Goal: Transaction & Acquisition: Purchase product/service

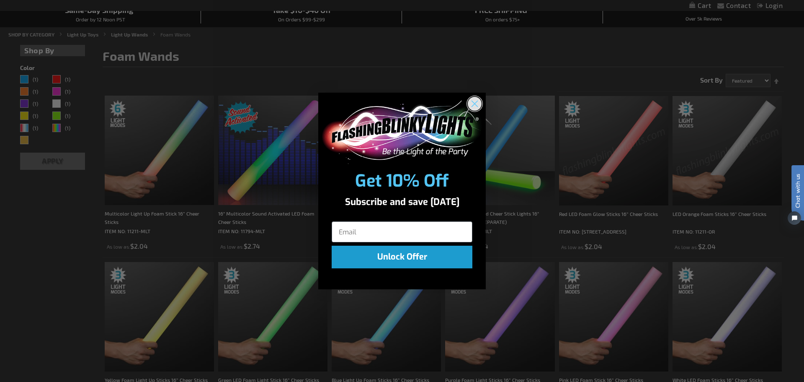
click at [478, 107] on circle "Close dialog" at bounding box center [475, 104] width 14 height 14
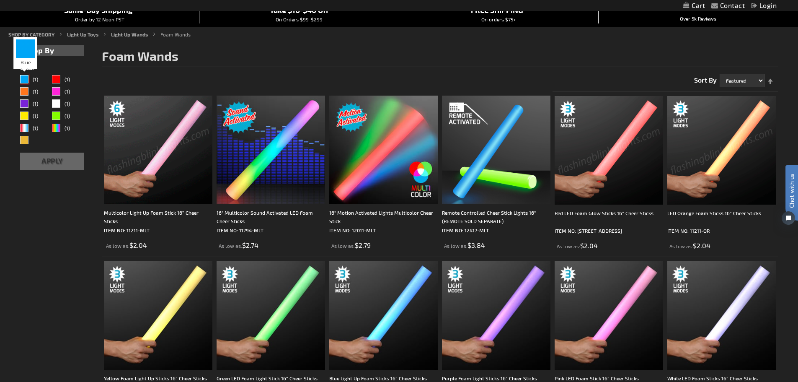
click at [28, 79] on div "Blue" at bounding box center [24, 79] width 8 height 8
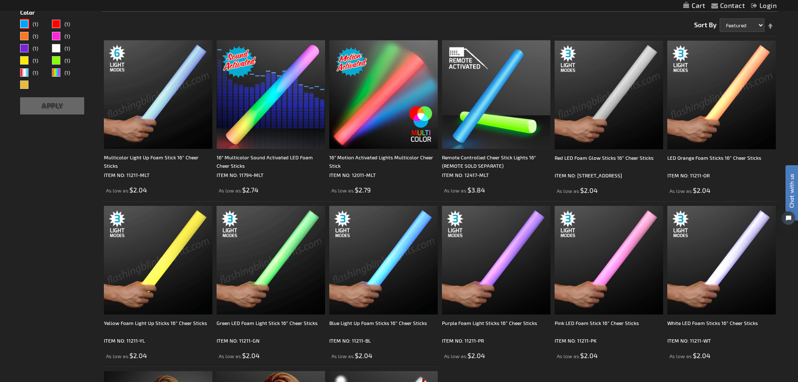
scroll to position [251, 0]
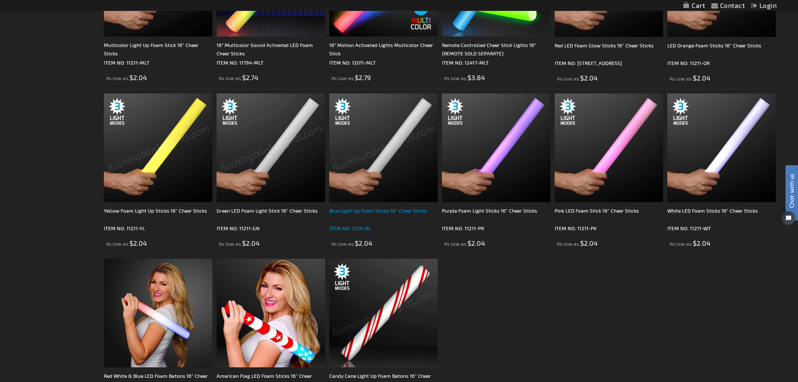
click at [380, 212] on div "Blue Light Up Foam Sticks 16” Cheer Sticks" at bounding box center [383, 214] width 108 height 17
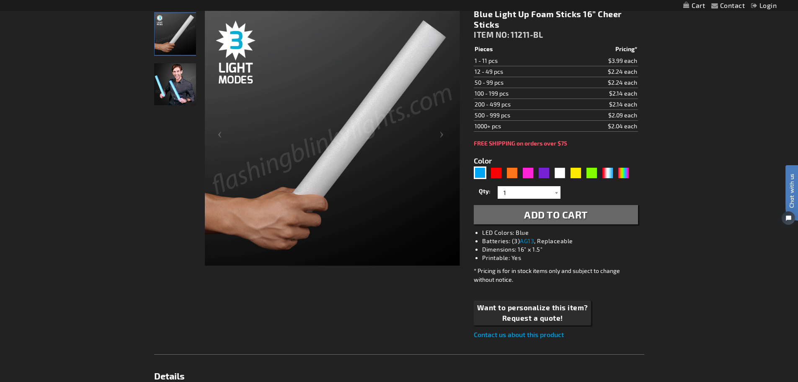
scroll to position [126, 0]
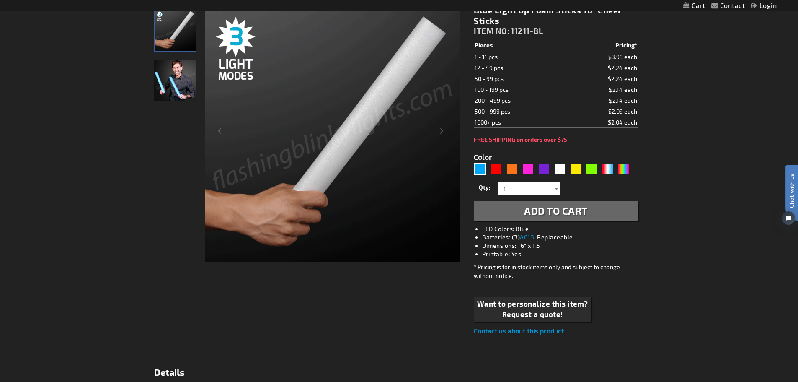
click at [554, 190] on div at bounding box center [556, 188] width 8 height 13
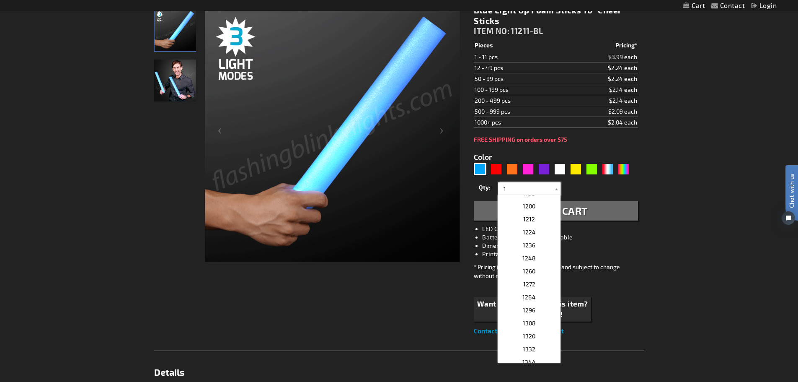
scroll to position [1424, 0]
click at [532, 208] on span "1200" at bounding box center [529, 205] width 13 height 7
type input "1200"
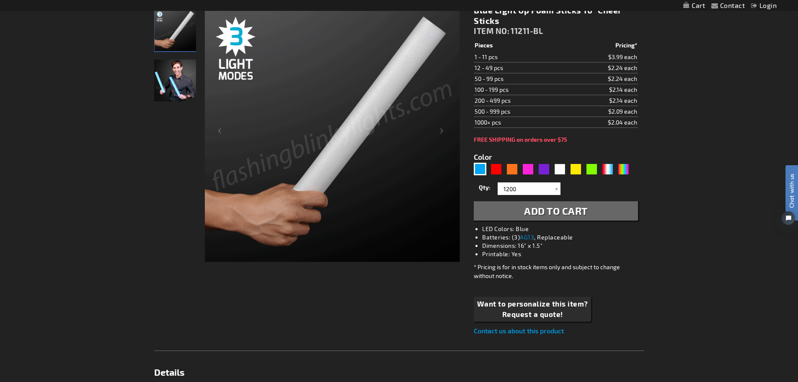
scroll to position [84, 0]
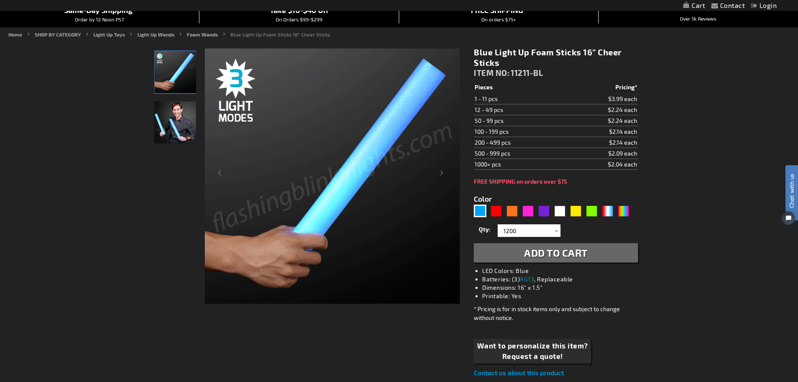
click at [546, 253] on span "Add to Cart" at bounding box center [556, 252] width 64 height 12
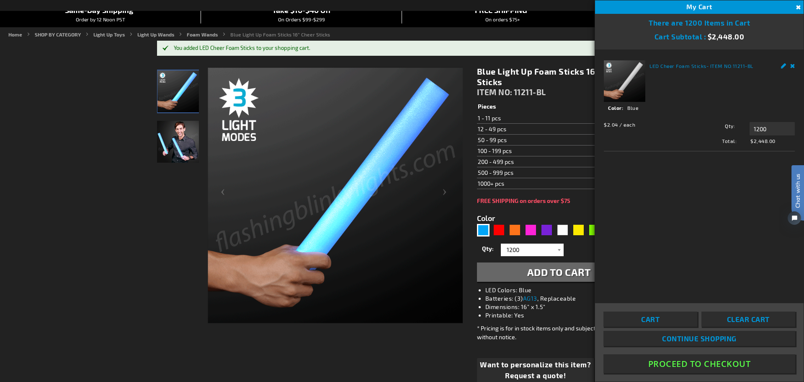
click at [795, 9] on button "Close" at bounding box center [797, 7] width 9 height 9
